Goal: Complete application form

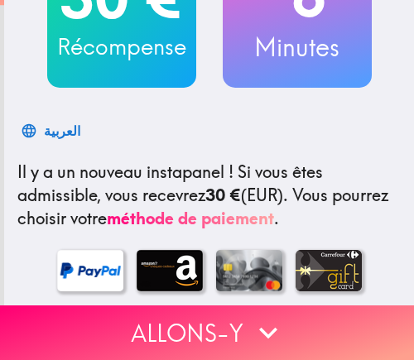
scroll to position [248, 0]
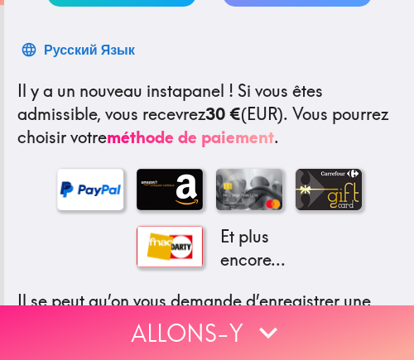
drag, startPoint x: 276, startPoint y: 329, endPoint x: 299, endPoint y: 320, distance: 24.9
click at [276, 329] on icon "button" at bounding box center [268, 332] width 36 height 36
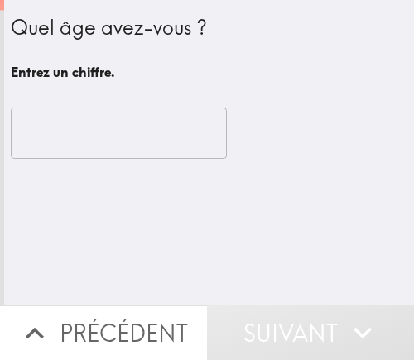
click at [121, 139] on input "number" at bounding box center [119, 133] width 216 height 51
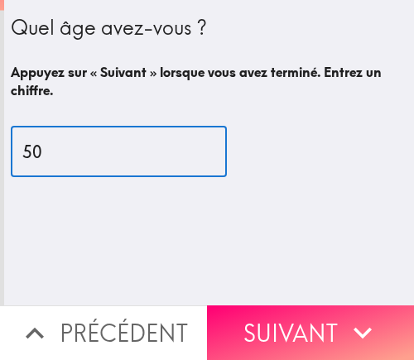
type input "50"
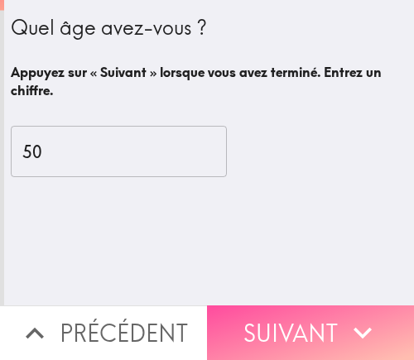
drag, startPoint x: 275, startPoint y: 297, endPoint x: 369, endPoint y: 295, distance: 94.4
click at [277, 305] on button "Suivant" at bounding box center [310, 332] width 207 height 55
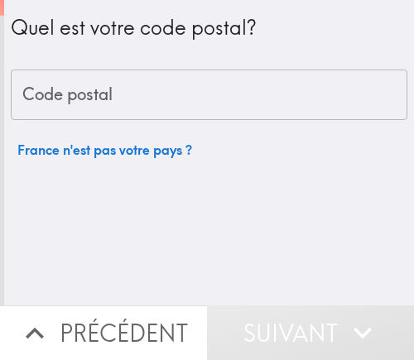
click at [164, 118] on input "Code postal" at bounding box center [209, 94] width 396 height 51
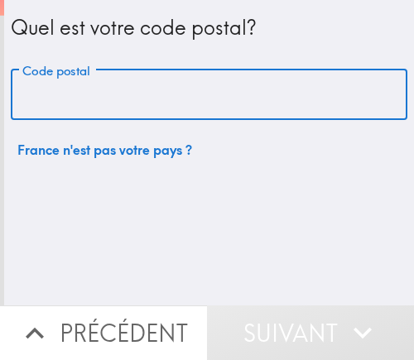
paste input "75003"
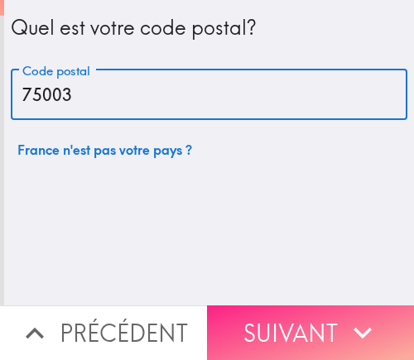
type input "75003"
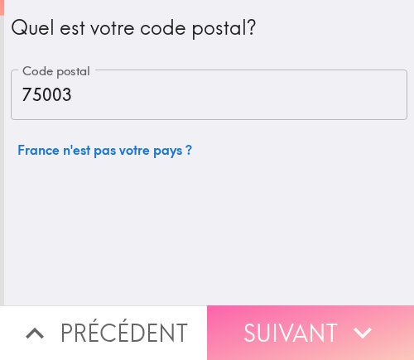
click at [261, 342] on button "Suivant" at bounding box center [310, 332] width 207 height 55
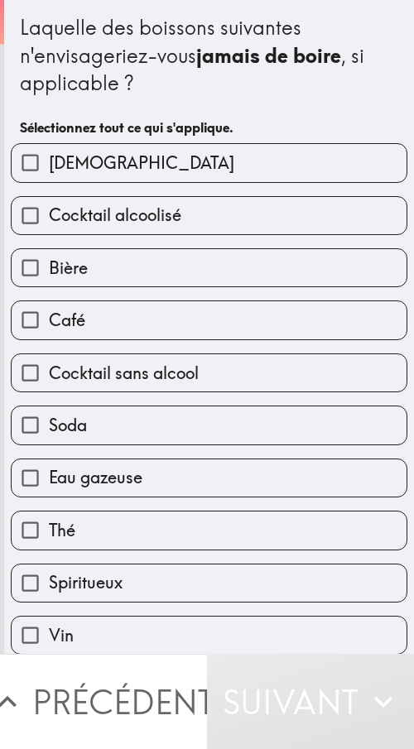
drag, startPoint x: 280, startPoint y: 35, endPoint x: 204, endPoint y: 92, distance: 94.5
click at [204, 92] on div "Laquelle des boissons suivantes n'envisageriez-vous jamais [PERSON_NAME] , si a…" at bounding box center [209, 56] width 378 height 84
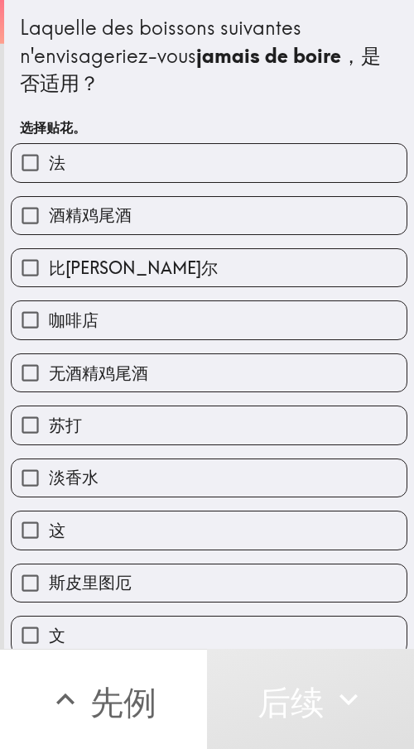
click at [146, 97] on div "Laquelle des boissons suivantes n'envisageriez-vous jamais [PERSON_NAME] ，是否适用？" at bounding box center [209, 56] width 378 height 84
drag, startPoint x: 234, startPoint y: 95, endPoint x: 146, endPoint y: 108, distance: 88.7
click at [132, 109] on div "Laquelle des boissons suivantes n'envisageriez-vous jamais [PERSON_NAME] ，是否适用？…" at bounding box center [209, 78] width 378 height 130
click at [79, 213] on font "酒精鸡尾酒" at bounding box center [90, 214] width 83 height 21
click at [49, 213] on input "酒精鸡尾酒" at bounding box center [30, 215] width 37 height 37
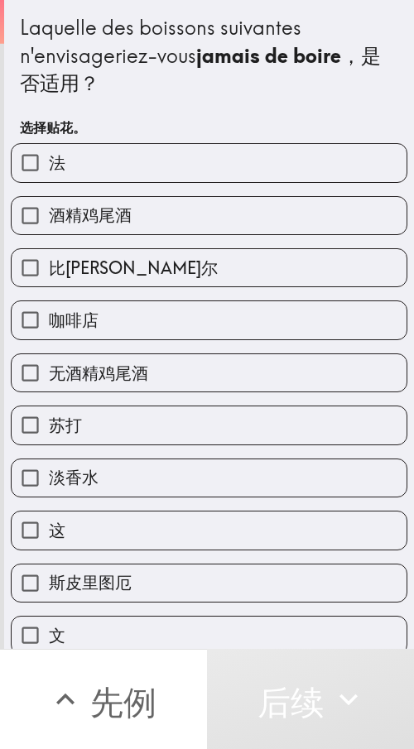
checkbox input "true"
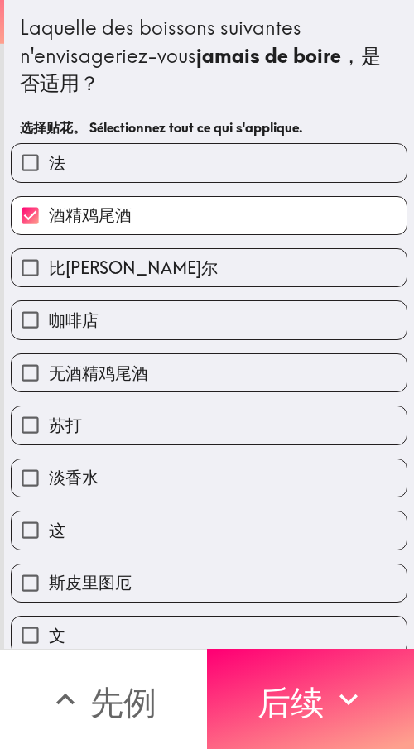
click at [104, 154] on label "法" at bounding box center [209, 162] width 395 height 37
click at [49, 154] on input "法" at bounding box center [30, 162] width 37 height 37
checkbox input "true"
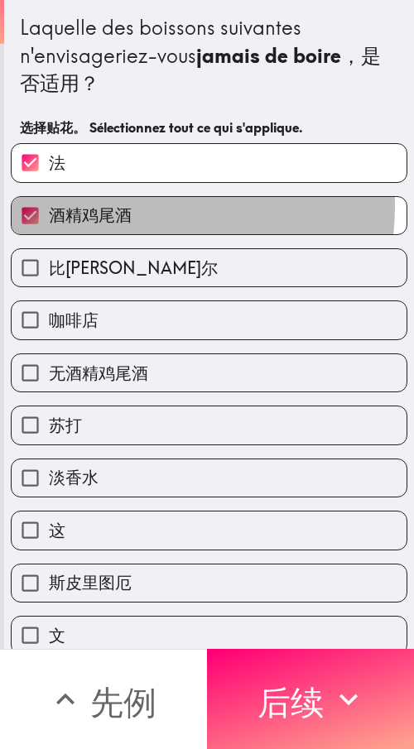
click at [103, 206] on font "酒精鸡尾酒" at bounding box center [90, 214] width 83 height 21
click at [49, 206] on input "酒精鸡尾酒" at bounding box center [30, 215] width 37 height 37
checkbox input "false"
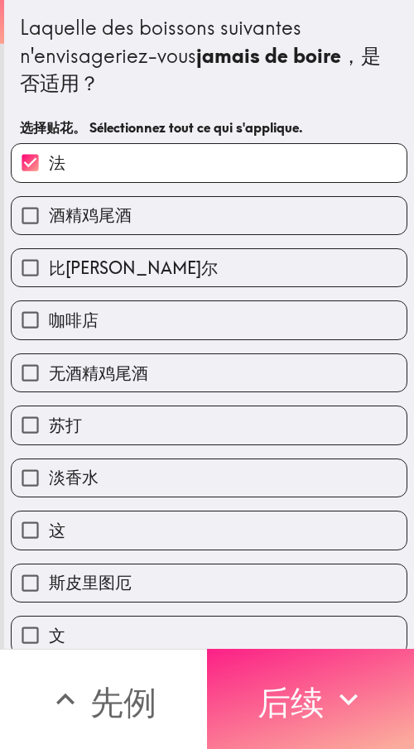
click at [299, 359] on font "后续" at bounding box center [290, 699] width 66 height 63
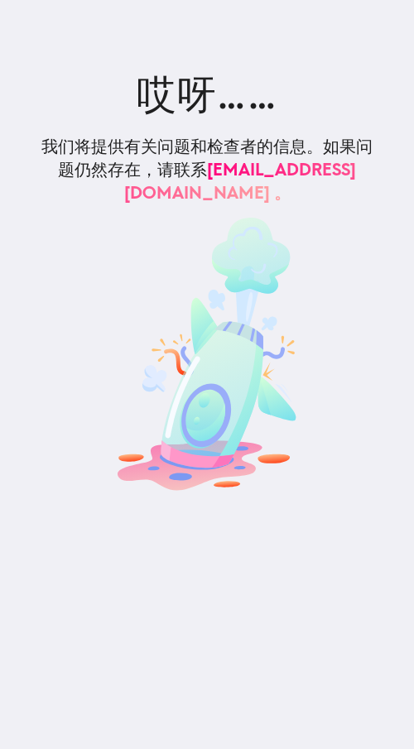
click at [234, 43] on section "哎呀…… 我们将提供有关问题和检查者的信息。 如果问题仍然存在， 请联系 [EMAIL_ADDRESS][DOMAIN_NAME] 。" at bounding box center [207, 255] width 372 height 510
